Goal: Find specific page/section: Find specific page/section

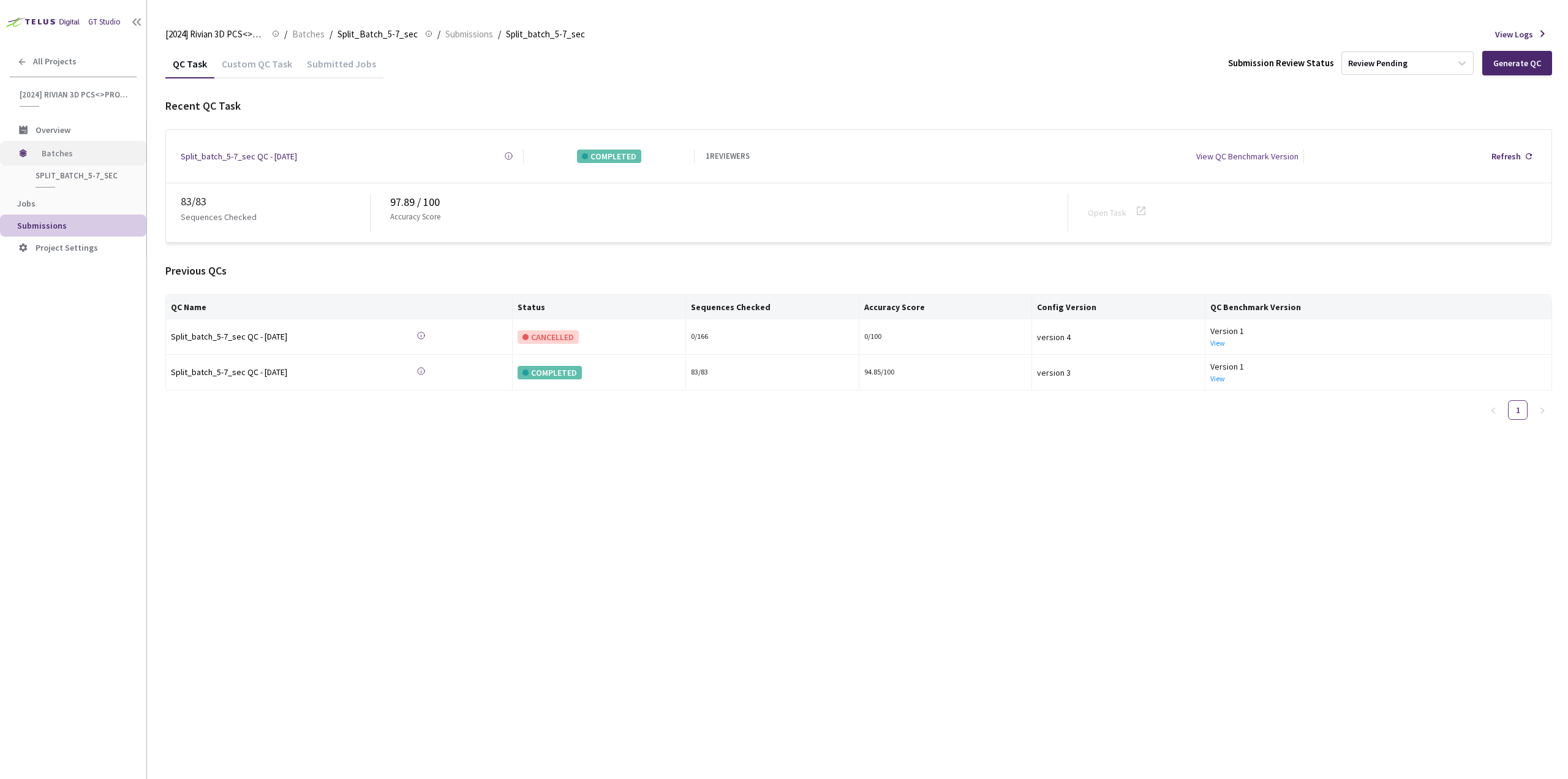
click at [102, 155] on span "Batches" at bounding box center [83, 153] width 84 height 24
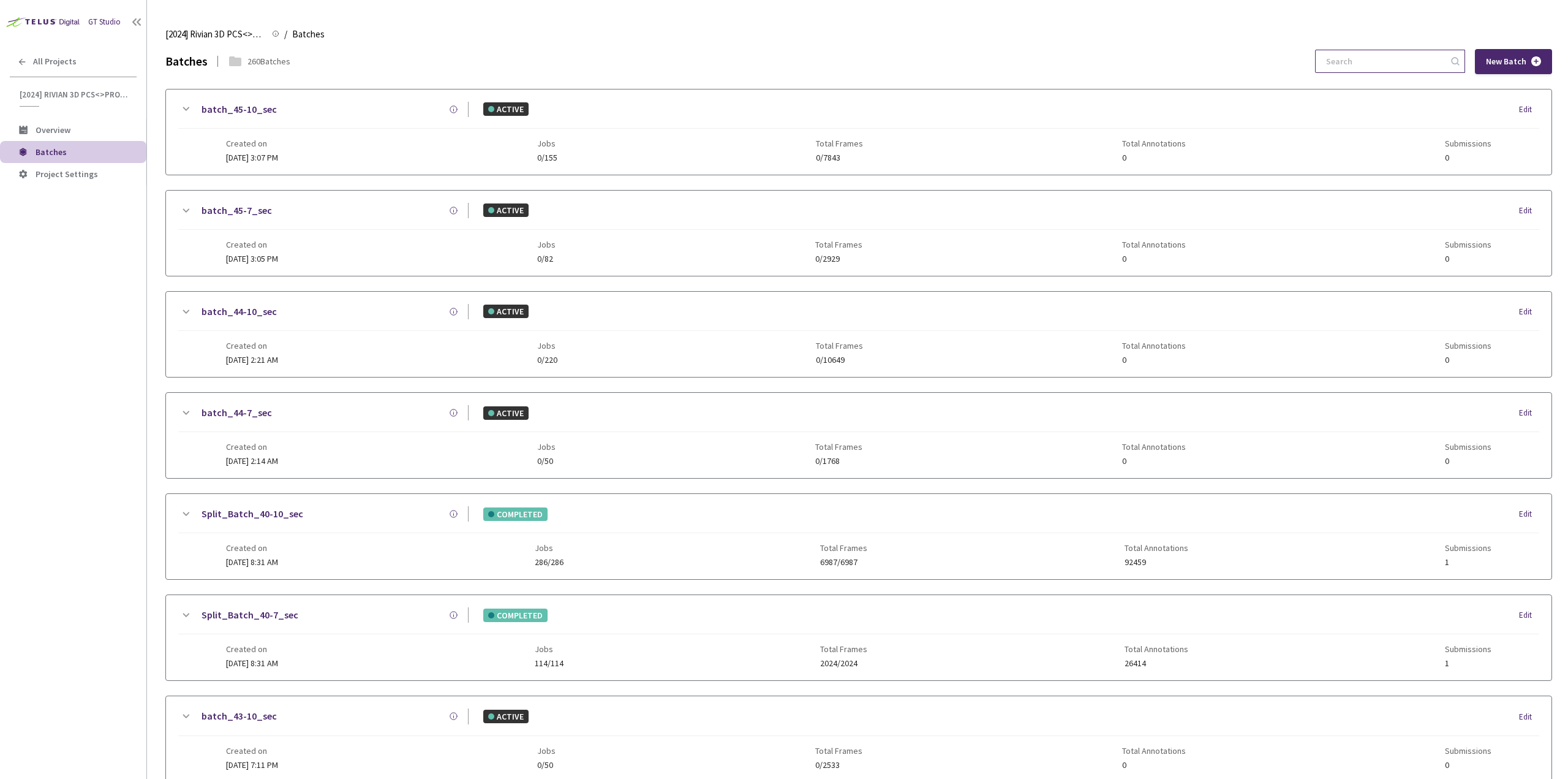
click at [1367, 62] on input at bounding box center [1384, 61] width 130 height 22
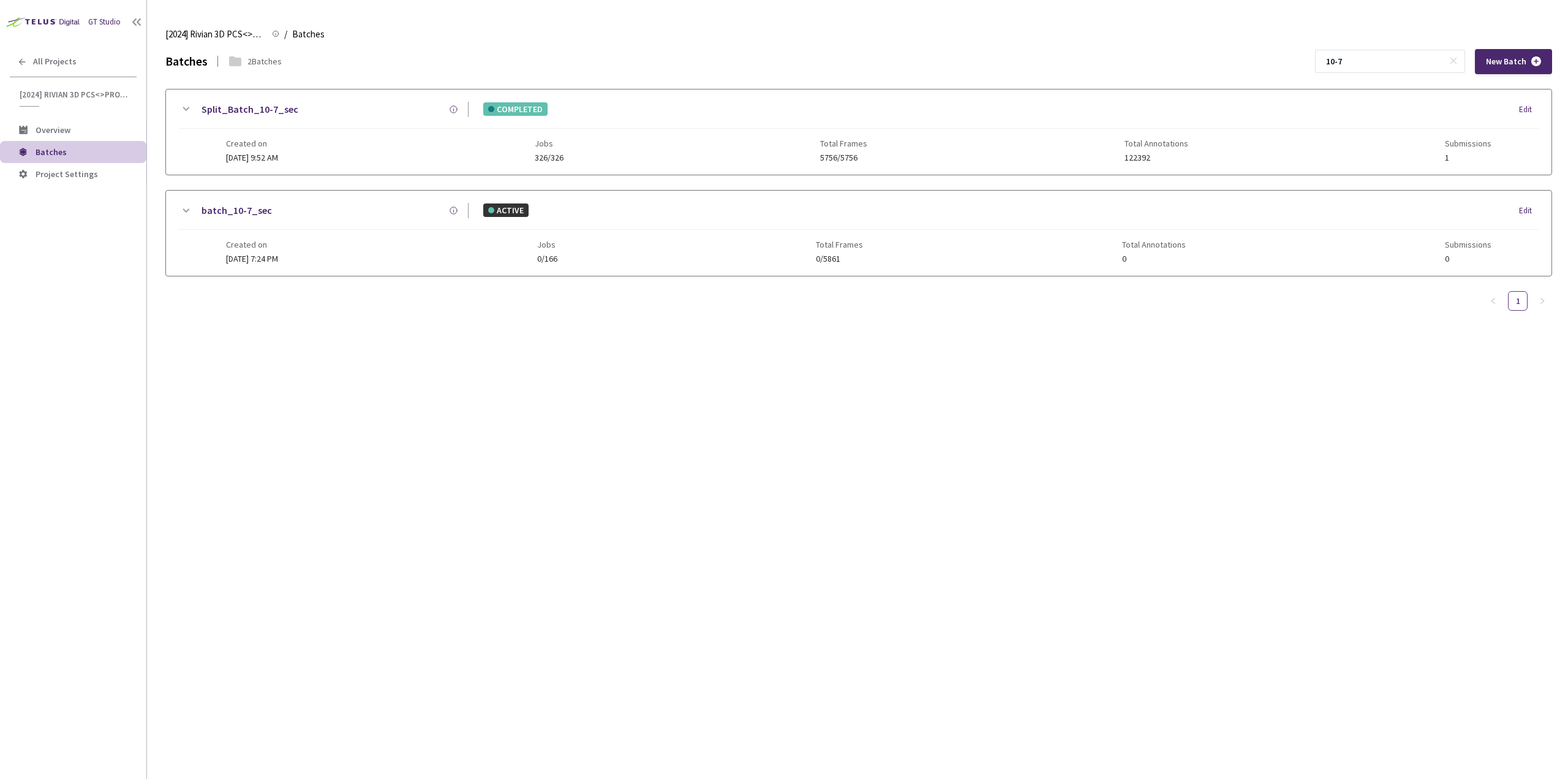
type input "10-7"
click at [195, 105] on div "Split_Batch_10-7_sec" at bounding box center [331, 109] width 276 height 15
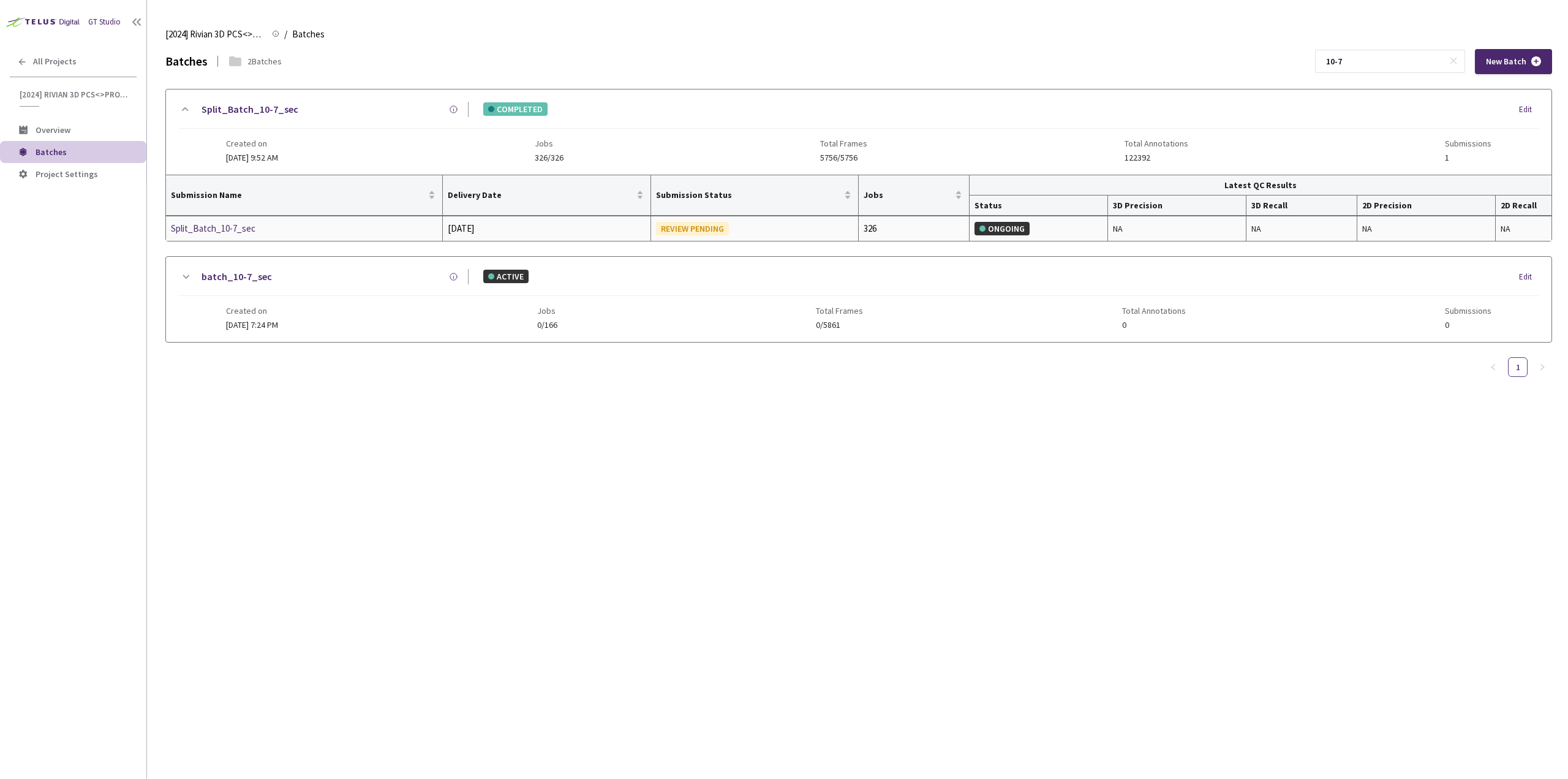
click at [246, 227] on div "Split_Batch_10-7_sec" at bounding box center [236, 228] width 130 height 15
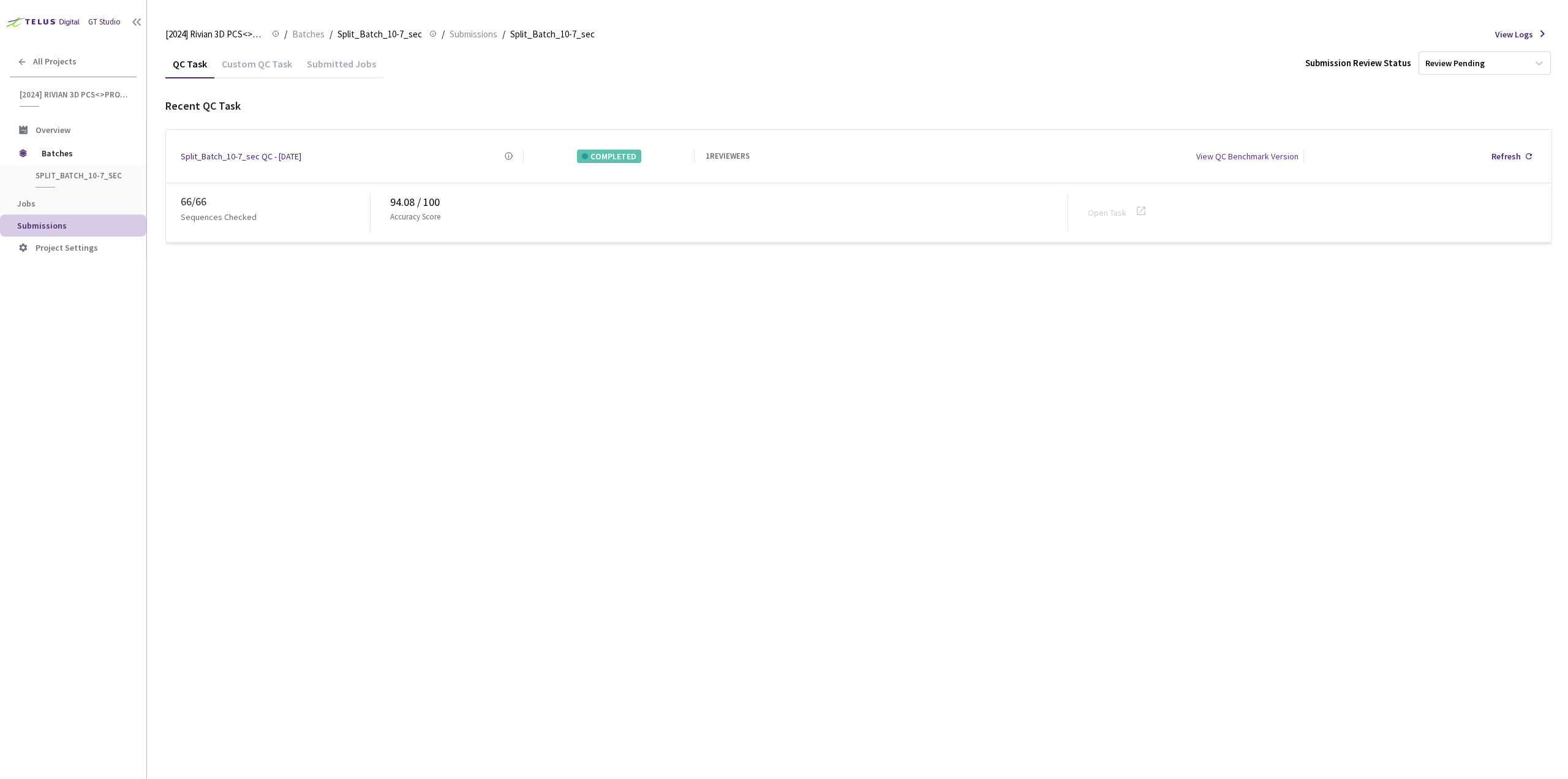
click at [248, 66] on div "Custom QC Task" at bounding box center [257, 68] width 85 height 21
click at [1145, 204] on icon at bounding box center [1141, 210] width 15 height 15
